Goal: Task Accomplishment & Management: Complete application form

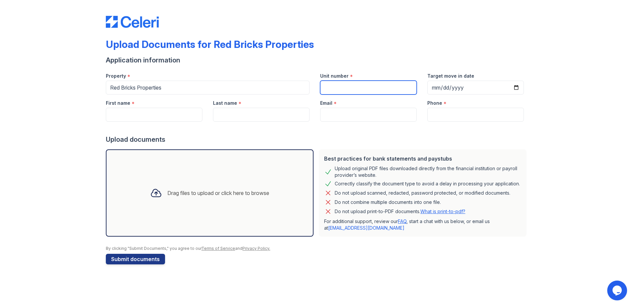
click at [346, 86] on input "Unit number" at bounding box center [368, 88] width 97 height 14
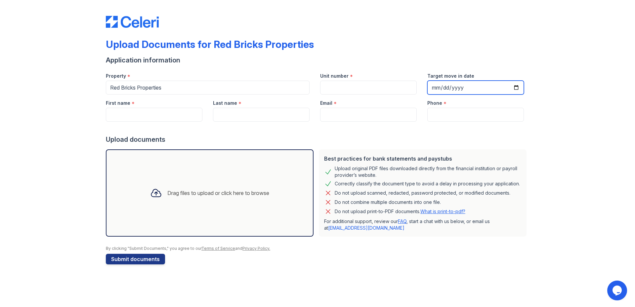
click at [439, 87] on input "Target move in date" at bounding box center [475, 88] width 97 height 14
click at [517, 88] on input "Target move in date" at bounding box center [475, 88] width 97 height 14
type input "[DATE]"
click at [129, 103] on label "First name" at bounding box center [118, 103] width 24 height 7
click at [129, 108] on input "First name" at bounding box center [154, 115] width 97 height 14
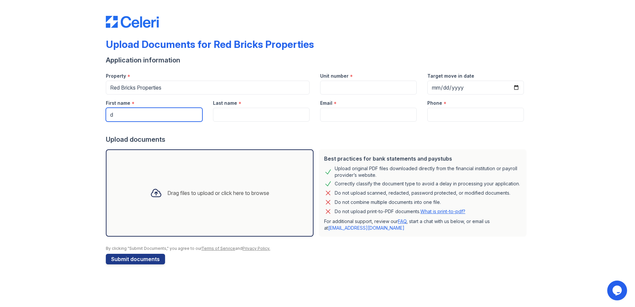
type input "Dinko"
type input "Vujic"
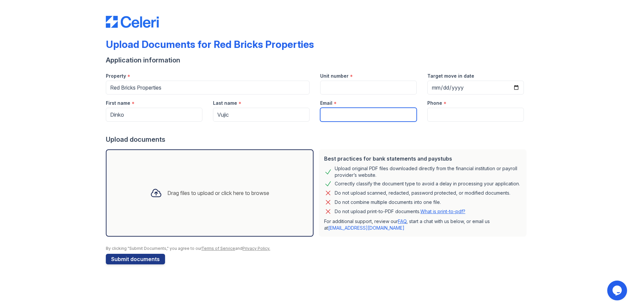
type input "[EMAIL_ADDRESS][DOMAIN_NAME]"
type input "5073401738"
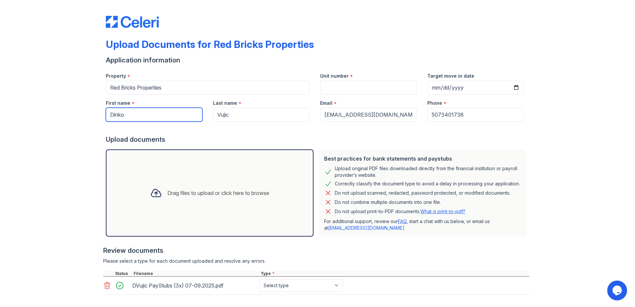
scroll to position [33, 0]
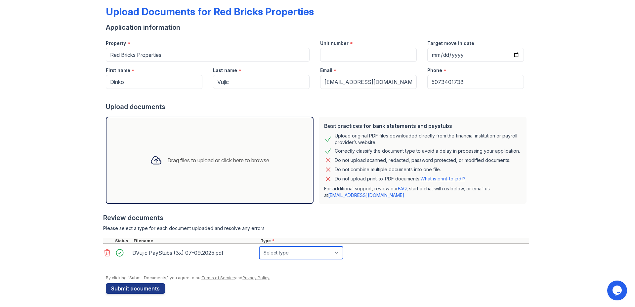
click at [287, 256] on select "Select type Paystub Bank Statement Offer Letter Tax Documents Benefit Award Let…" at bounding box center [301, 253] width 84 height 13
select select "paystub"
click at [259, 247] on select "Select type Paystub Bank Statement Offer Letter Tax Documents Benefit Award Let…" at bounding box center [301, 253] width 84 height 13
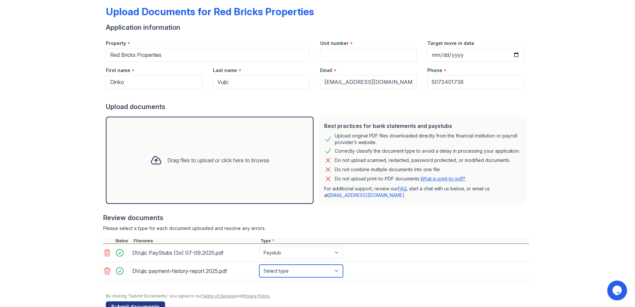
click at [333, 273] on select "Select type Paystub Bank Statement Offer Letter Tax Documents Benefit Award Let…" at bounding box center [301, 271] width 84 height 13
click at [259, 265] on select "Select type Paystub Bank Statement Offer Letter Tax Documents Benefit Award Let…" at bounding box center [301, 271] width 84 height 13
click at [283, 269] on select "Select type Paystub Bank Statement Offer Letter Tax Documents Benefit Award Let…" at bounding box center [301, 271] width 84 height 13
select select "bank_statement"
click at [259, 265] on select "Select type Paystub Bank Statement Offer Letter Tax Documents Benefit Award Let…" at bounding box center [301, 271] width 84 height 13
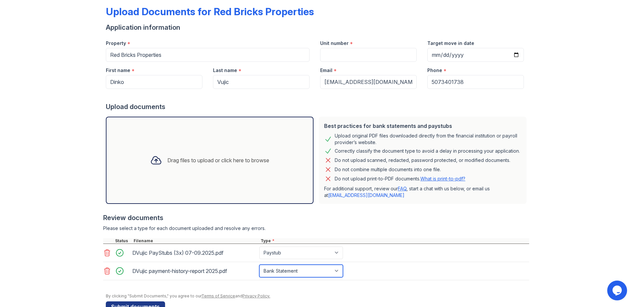
scroll to position [51, 0]
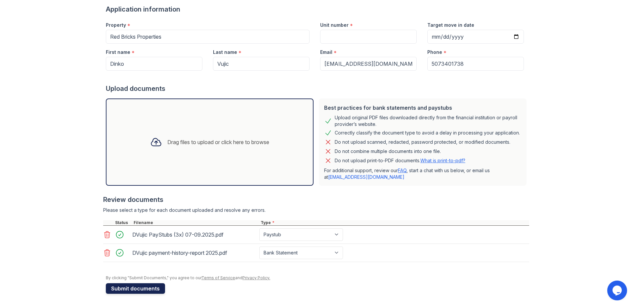
click at [132, 289] on button "Submit documents" at bounding box center [135, 288] width 59 height 11
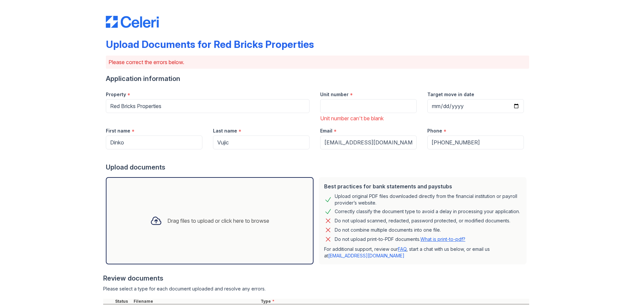
click at [355, 118] on div "Unit number can't be blank" at bounding box center [368, 118] width 97 height 8
drag, startPoint x: 388, startPoint y: 115, endPoint x: 363, endPoint y: 105, distance: 27.1
click at [388, 115] on div "Unit number can't be blank" at bounding box center [368, 118] width 97 height 8
click at [363, 105] on input "Unit number" at bounding box center [368, 106] width 97 height 14
type input "a"
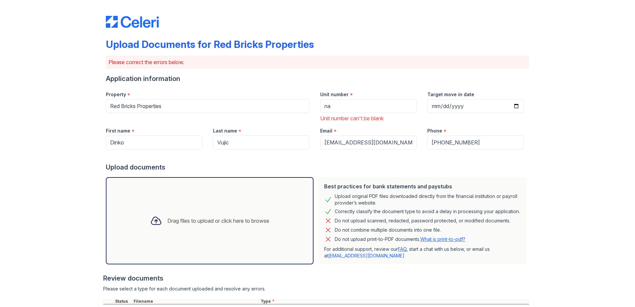
click at [66, 145] on div "Upload Documents for Red Bricks Properties Please correct the errors below. App…" at bounding box center [318, 203] width 614 height 407
drag, startPoint x: 334, startPoint y: 107, endPoint x: 276, endPoint y: 98, distance: 58.6
click at [276, 98] on div "Property * Red Bricks Properties Unit number * na Unit number can't be blank Ta…" at bounding box center [315, 104] width 429 height 36
click at [413, 56] on div "Please correct the errors below." at bounding box center [317, 62] width 423 height 13
click at [384, 107] on input "7311 [PERSON_NAME] [PERSON_NAME]" at bounding box center [368, 106] width 97 height 14
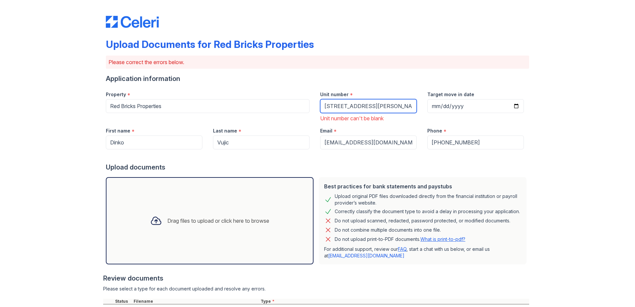
type input "[STREET_ADDRESS][PERSON_NAME][PERSON_NAME]"
click at [593, 172] on div "Upload Documents for Red Bricks Properties Please correct the errors below. App…" at bounding box center [318, 203] width 614 height 407
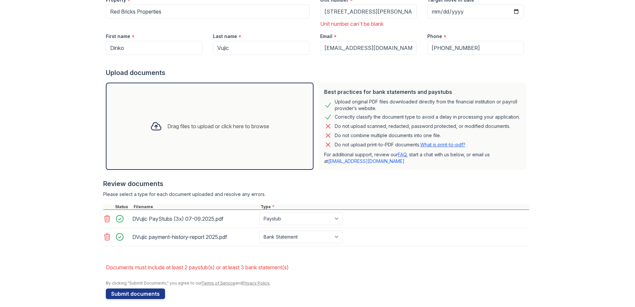
scroll to position [100, 0]
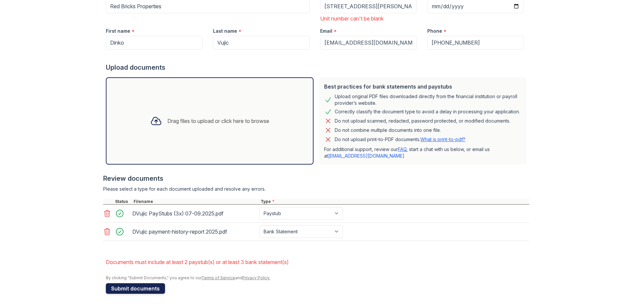
click at [139, 288] on button "Submit documents" at bounding box center [135, 288] width 59 height 11
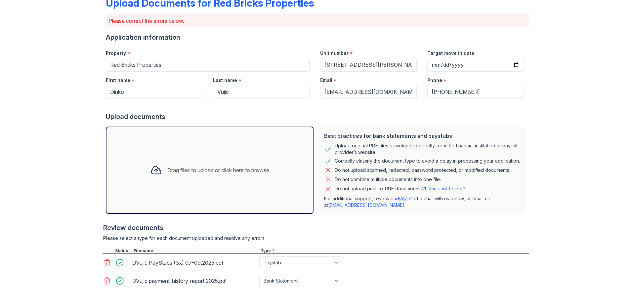
scroll to position [91, 0]
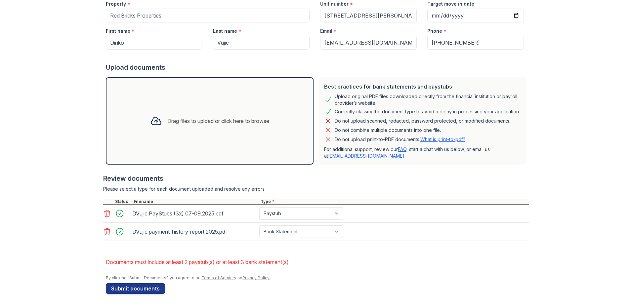
click at [104, 214] on icon at bounding box center [107, 214] width 8 height 8
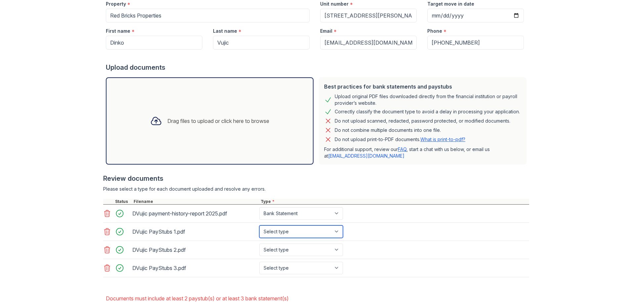
click at [337, 229] on select "Select type Paystub Bank Statement Offer Letter Tax Documents Benefit Award Let…" at bounding box center [301, 232] width 84 height 13
select select "bank_statement"
click at [259, 226] on select "Select type Paystub Bank Statement Offer Letter Tax Documents Benefit Award Let…" at bounding box center [301, 232] width 84 height 13
click at [291, 252] on select "Select type Paystub Bank Statement Offer Letter Tax Documents Benefit Award Let…" at bounding box center [301, 250] width 84 height 13
select select "paystub"
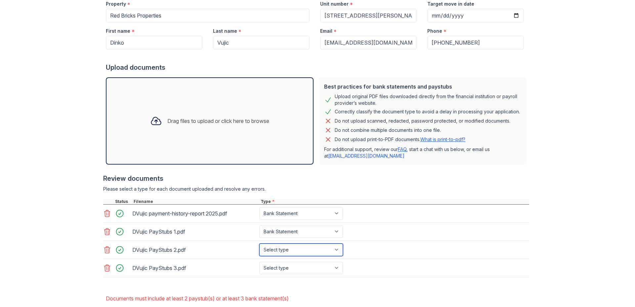
click at [259, 244] on select "Select type Paystub Bank Statement Offer Letter Tax Documents Benefit Award Let…" at bounding box center [301, 250] width 84 height 13
click at [282, 269] on select "Select type Paystub Bank Statement Offer Letter Tax Documents Benefit Award Let…" at bounding box center [301, 268] width 84 height 13
select select "paystub"
click at [259, 262] on select "Select type Paystub Bank Statement Offer Letter Tax Documents Benefit Award Let…" at bounding box center [301, 268] width 84 height 13
click at [33, 220] on div "Upload Documents for Red Bricks Properties Please correct the errors below. App…" at bounding box center [318, 126] width 614 height 434
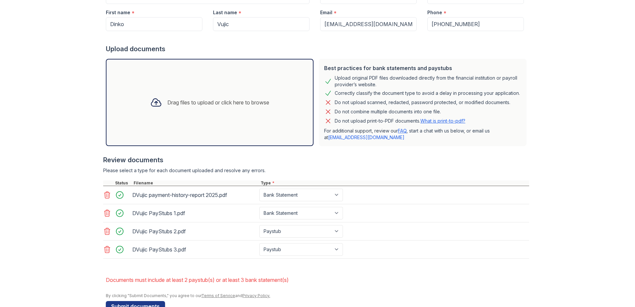
scroll to position [127, 0]
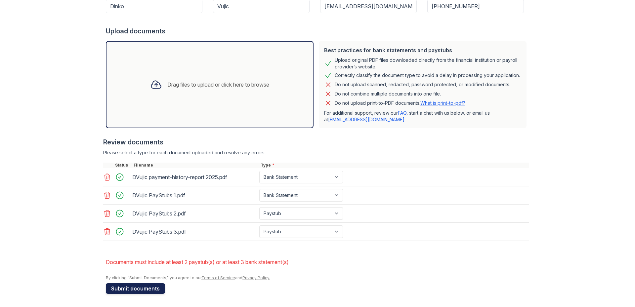
click at [138, 287] on button "Submit documents" at bounding box center [135, 288] width 59 height 11
